Goal: Transaction & Acquisition: Download file/media

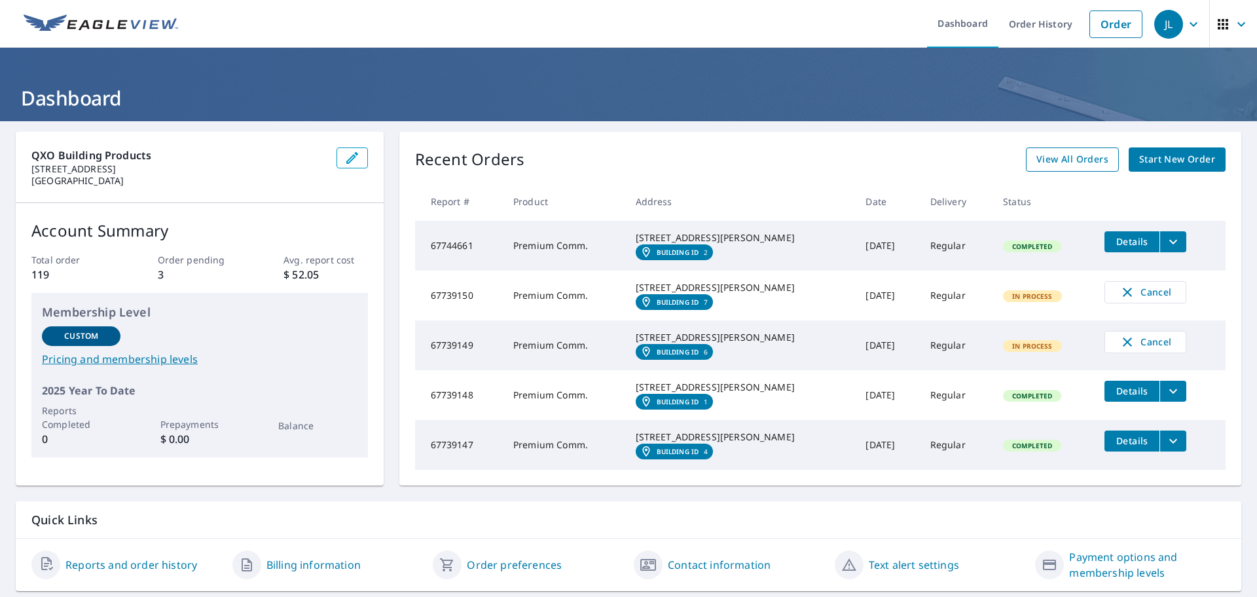
click at [1074, 151] on span "View All Orders" at bounding box center [1073, 159] width 72 height 16
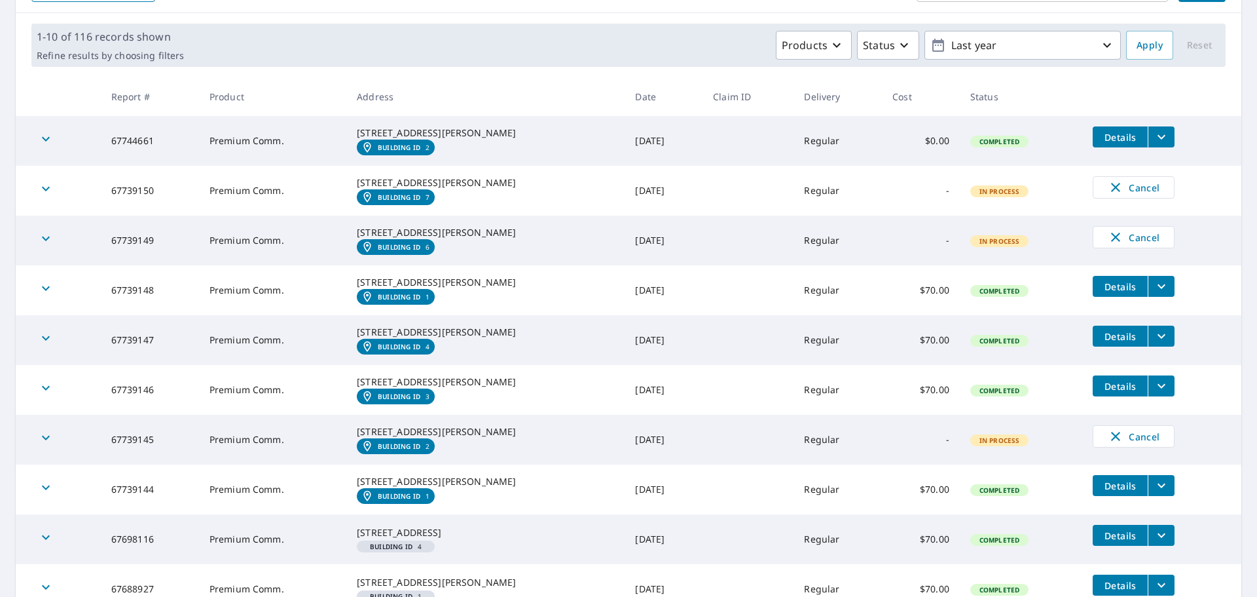
scroll to position [131, 0]
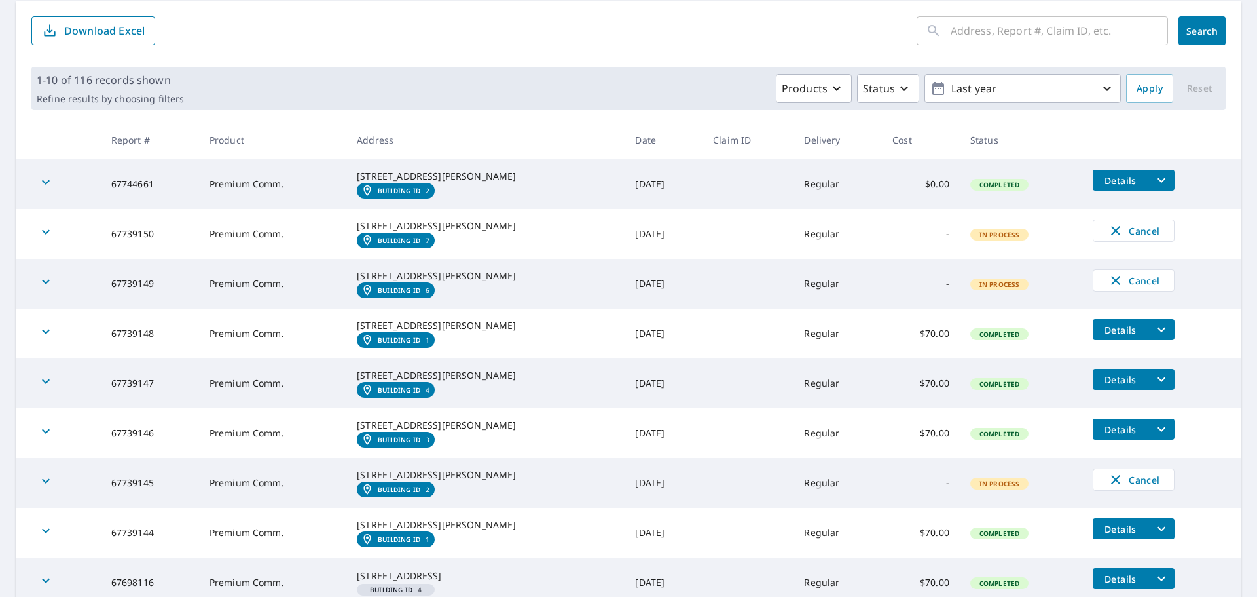
click at [1154, 181] on icon "filesDropdownBtn-67744661" at bounding box center [1162, 180] width 16 height 16
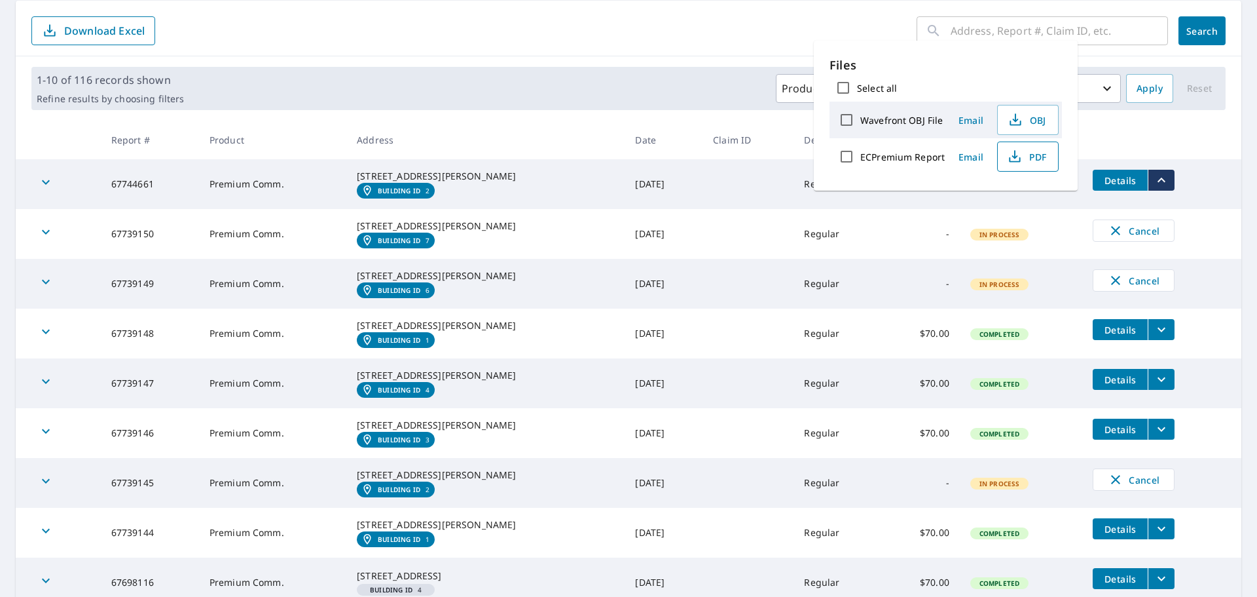
click at [1034, 164] on button "PDF" at bounding box center [1028, 156] width 62 height 30
click at [1154, 337] on icon "filesDropdownBtn-67739148" at bounding box center [1162, 330] width 16 height 16
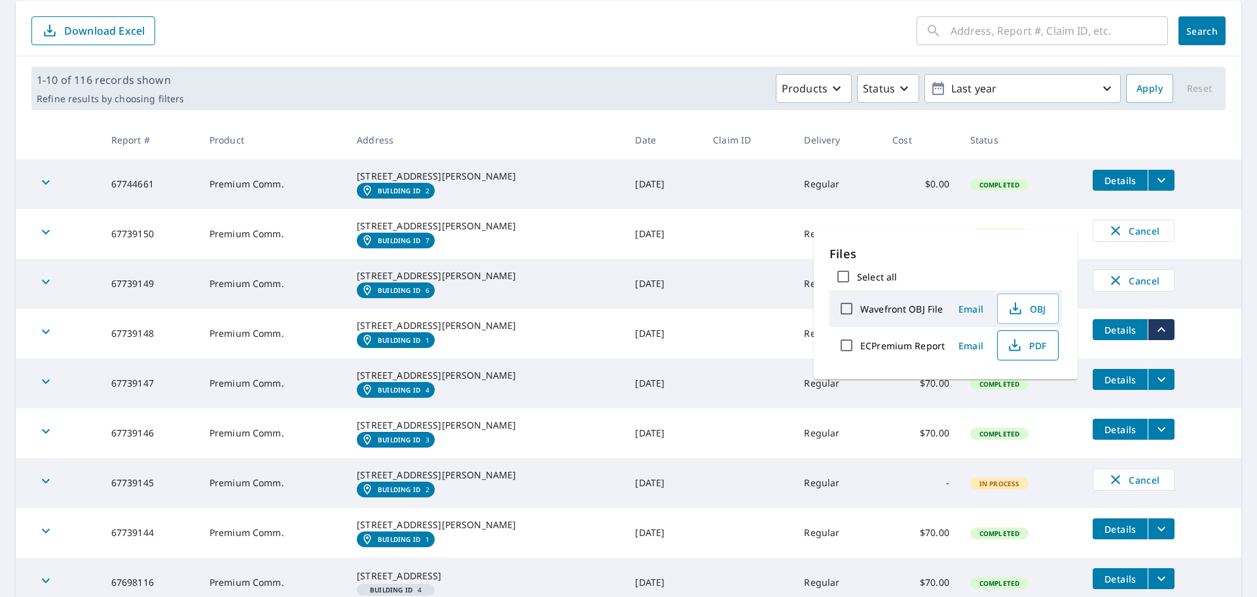
click at [1016, 345] on icon "button" at bounding box center [1015, 343] width 6 height 9
click at [1155, 387] on icon "filesDropdownBtn-67739147" at bounding box center [1162, 379] width 16 height 16
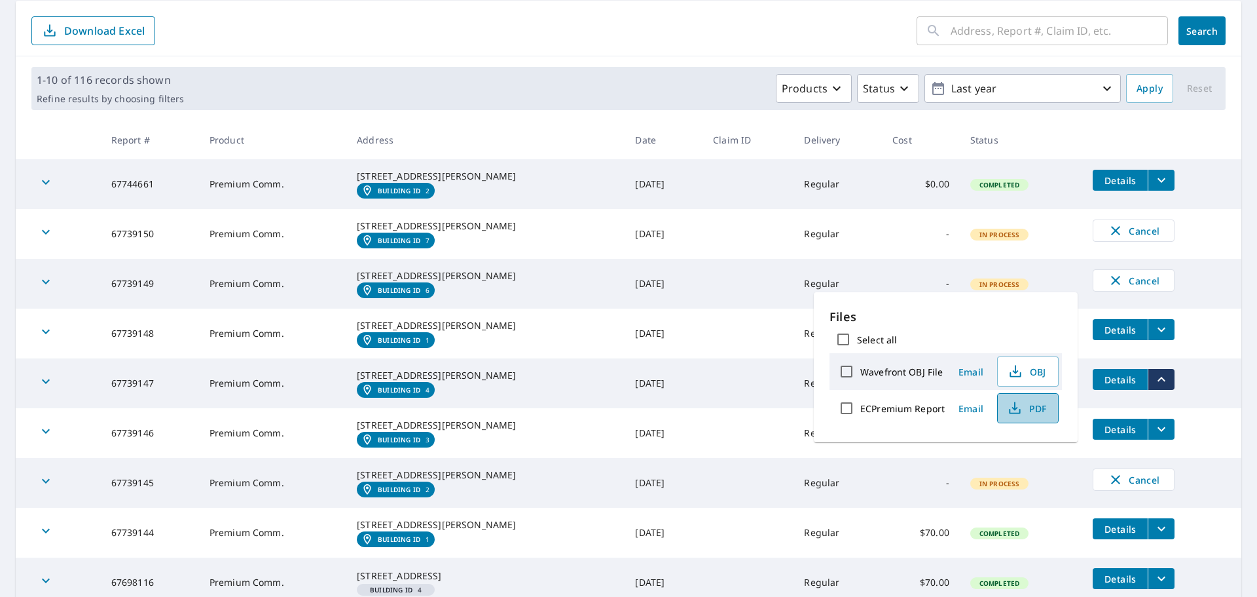
click at [1035, 416] on button "PDF" at bounding box center [1028, 408] width 62 height 30
click at [1157, 439] on button "filesDropdownBtn-67739146" at bounding box center [1161, 428] width 27 height 21
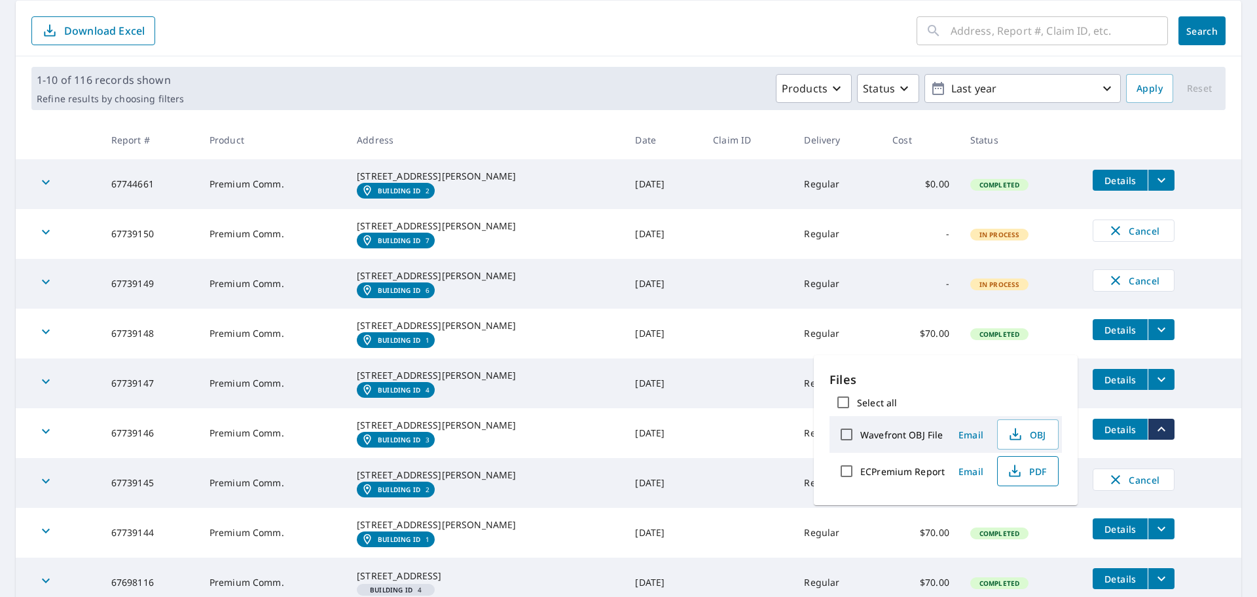
click at [1031, 470] on span "PDF" at bounding box center [1027, 471] width 42 height 16
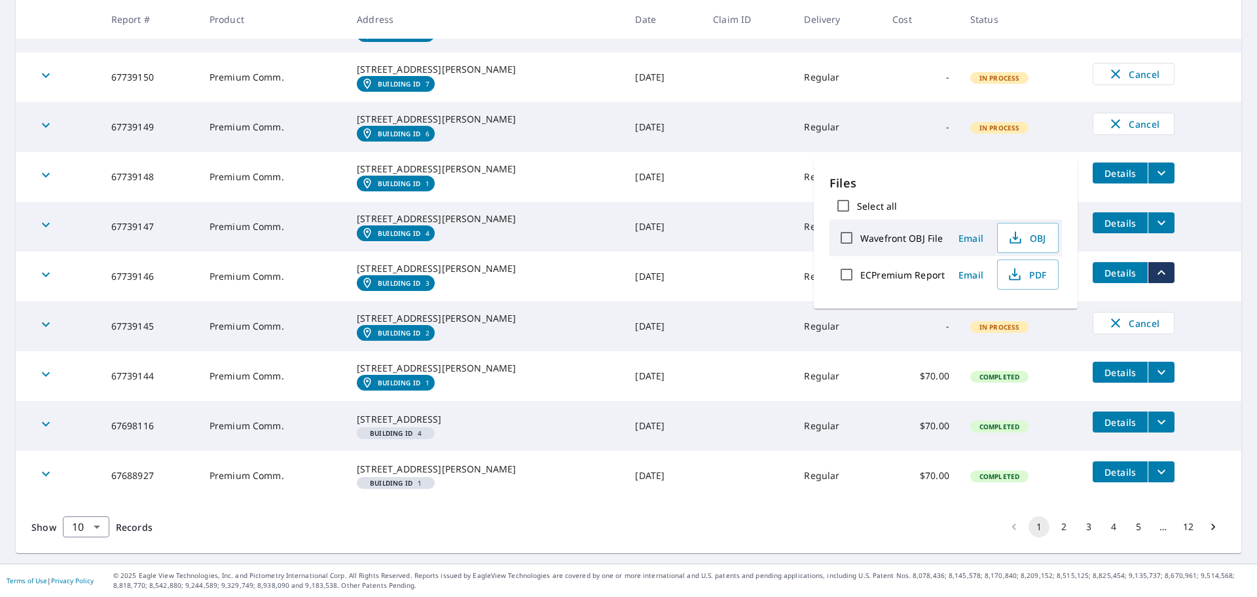
scroll to position [327, 0]
click at [1154, 380] on icon "filesDropdownBtn-67739144" at bounding box center [1162, 372] width 16 height 16
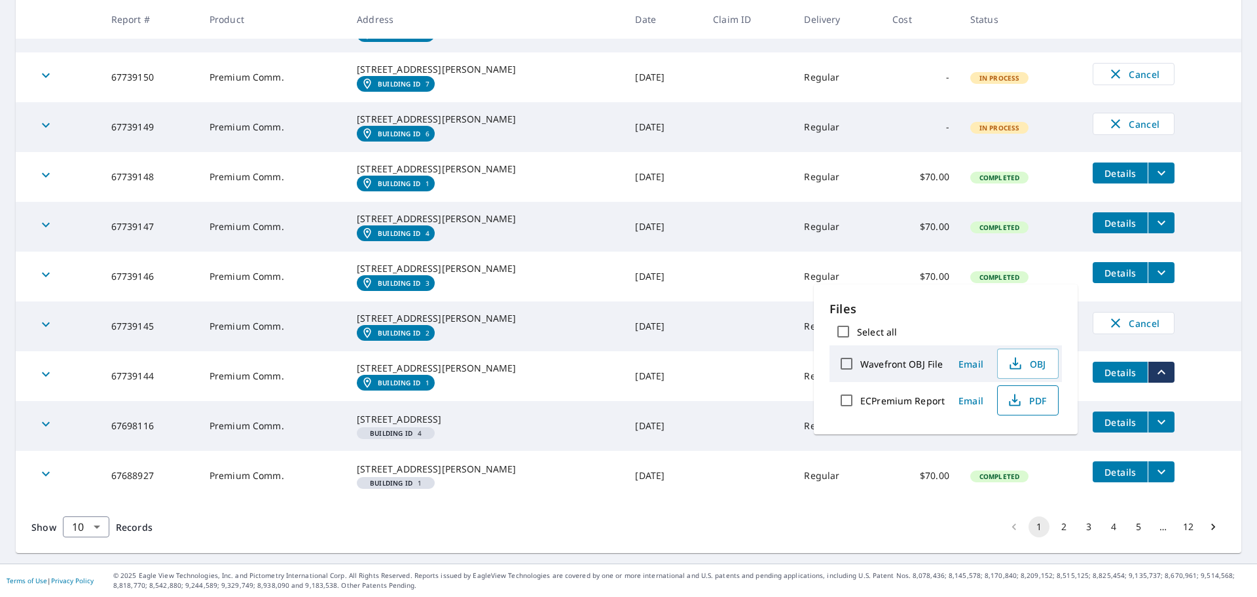
click at [1035, 399] on span "PDF" at bounding box center [1027, 400] width 42 height 16
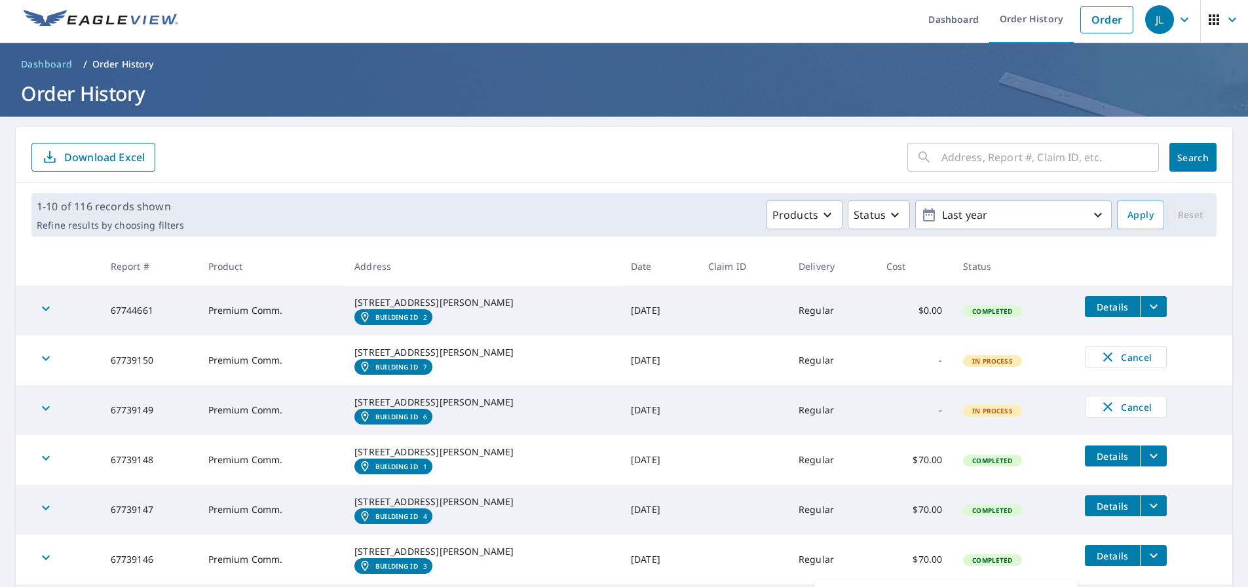
scroll to position [0, 0]
